Goal: Book appointment/travel/reservation

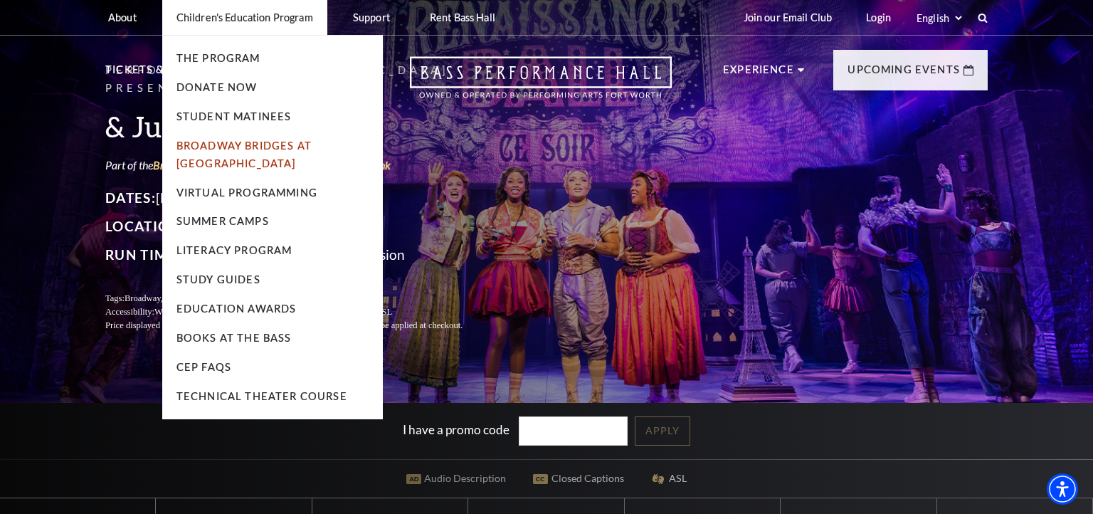
click at [220, 148] on link "Broadway Bridges at [GEOGRAPHIC_DATA]" at bounding box center [243, 154] width 135 height 30
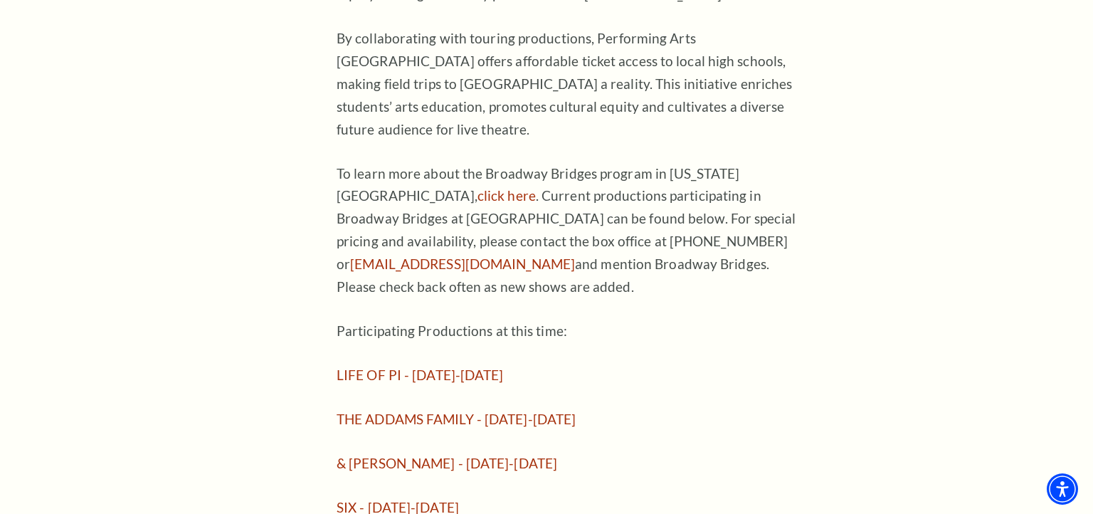
scroll to position [1011, 0]
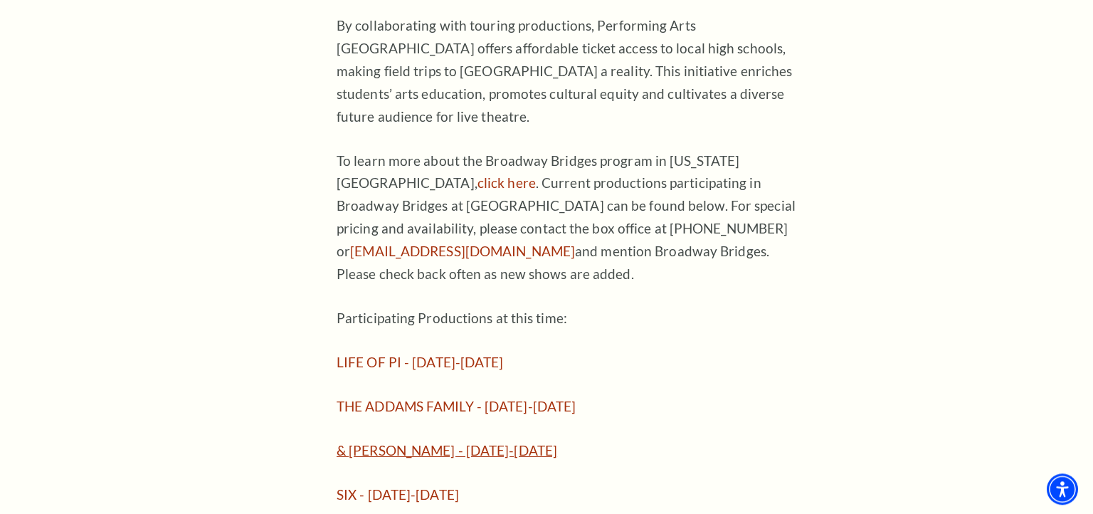
click at [369, 442] on link "& JULIET - November 12-16, 2025" at bounding box center [446, 450] width 220 height 16
